Goal: Transaction & Acquisition: Obtain resource

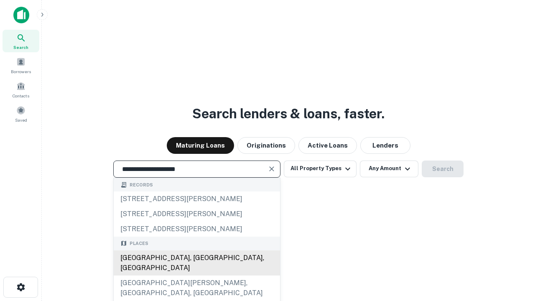
click at [196, 275] on div "[GEOGRAPHIC_DATA], [GEOGRAPHIC_DATA], [GEOGRAPHIC_DATA]" at bounding box center [197, 262] width 166 height 25
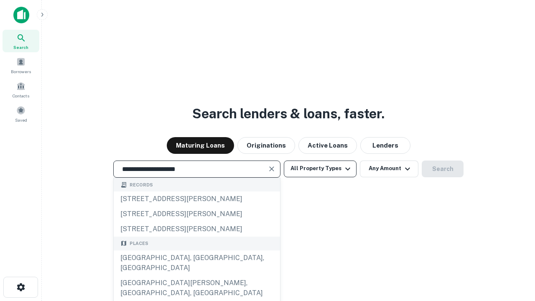
type input "**********"
click at [320, 168] on button "All Property Types" at bounding box center [320, 168] width 73 height 17
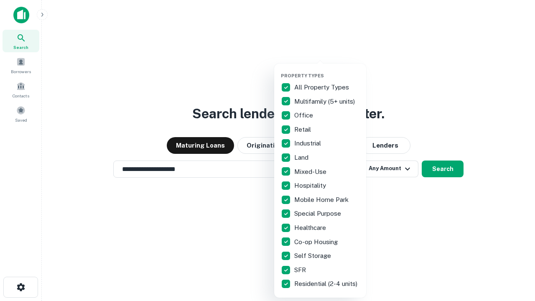
click at [327, 70] on button "button" at bounding box center [327, 70] width 92 height 0
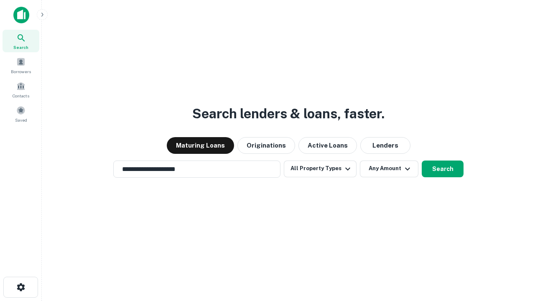
scroll to position [13, 0]
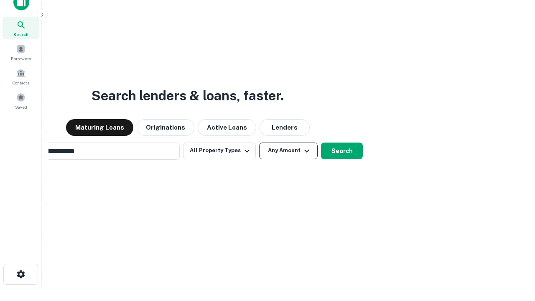
click at [259, 142] on button "Any Amount" at bounding box center [288, 150] width 58 height 17
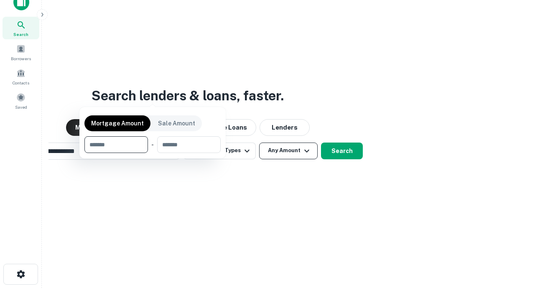
scroll to position [13, 0]
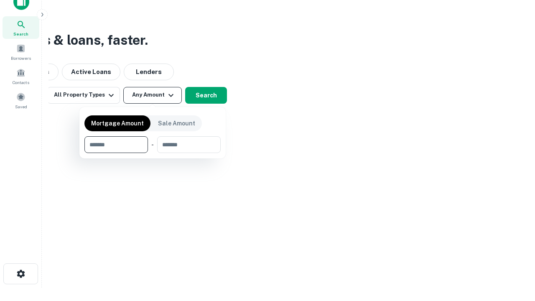
type input "*******"
click at [152, 153] on button "button" at bounding box center [152, 153] width 136 height 0
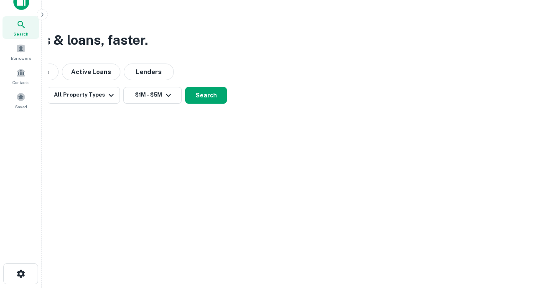
scroll to position [13, 0]
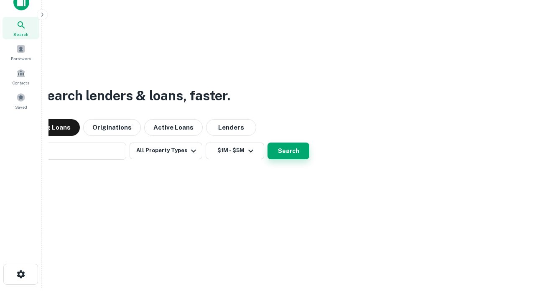
click at [267, 142] on button "Search" at bounding box center [288, 150] width 42 height 17
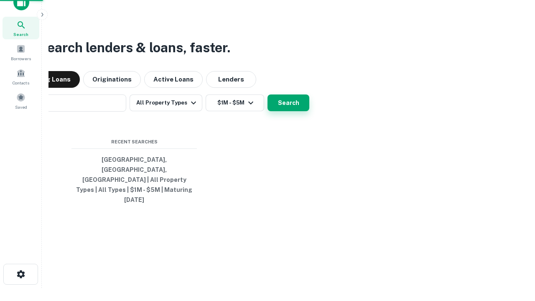
scroll to position [13, 0]
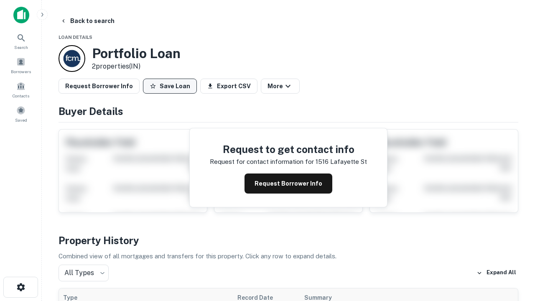
click at [170, 86] on button "Save Loan" at bounding box center [170, 86] width 54 height 15
